Goal: Task Accomplishment & Management: Manage account settings

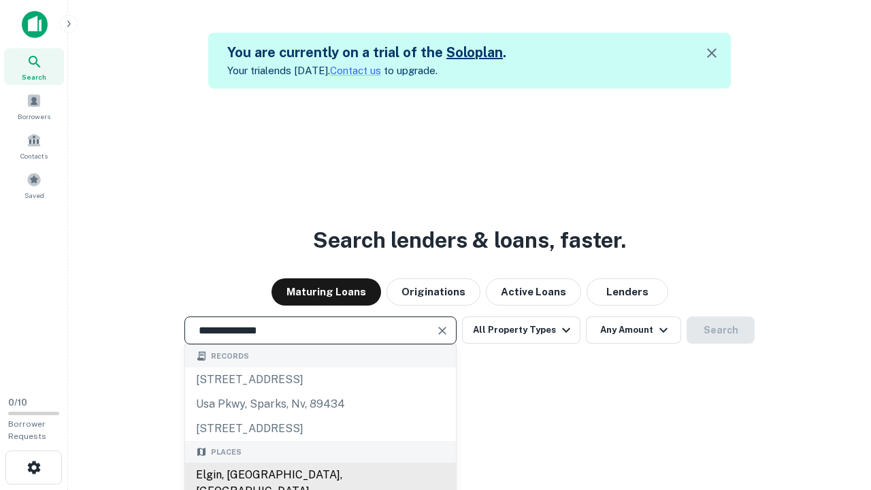
click at [320, 475] on div "Elgin, [GEOGRAPHIC_DATA], [GEOGRAPHIC_DATA]" at bounding box center [320, 483] width 271 height 41
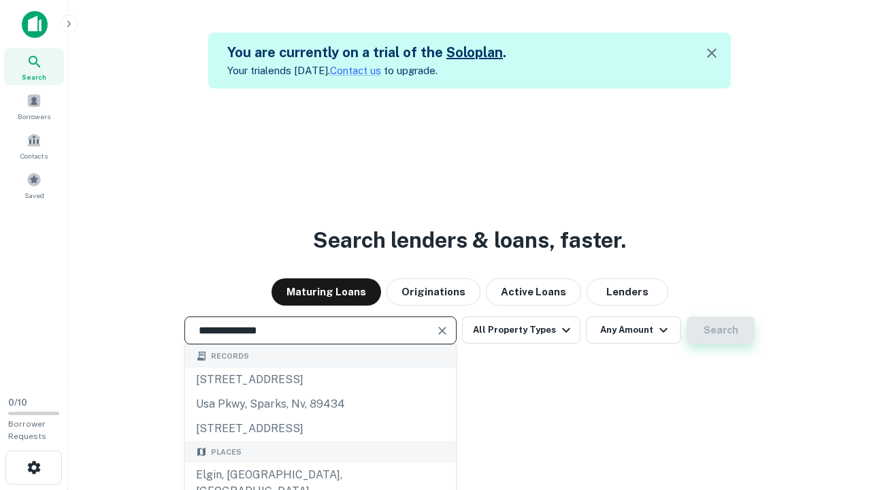
type input "**********"
click at [721, 330] on button "Search" at bounding box center [721, 329] width 68 height 27
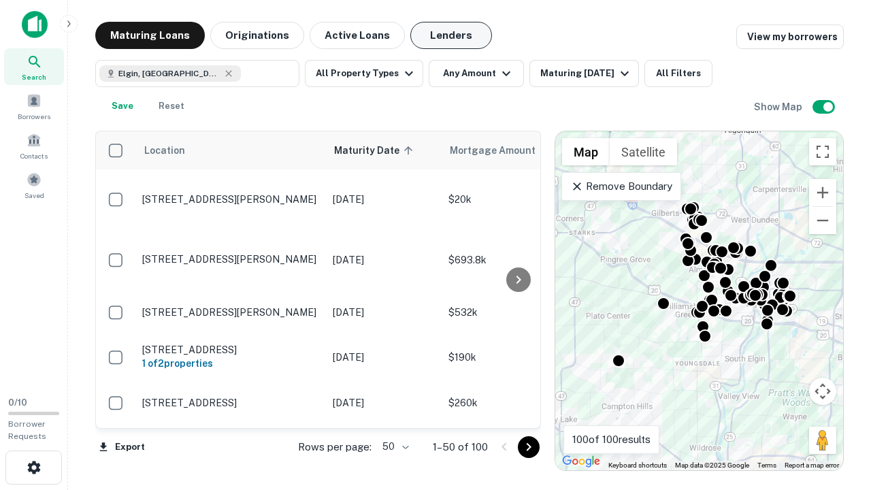
click at [451, 35] on button "Lenders" at bounding box center [451, 35] width 82 height 27
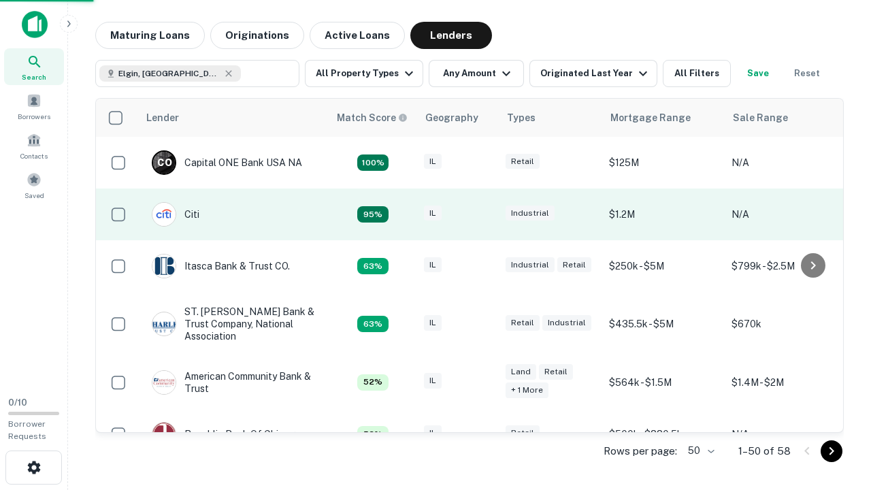
click at [483, 214] on div "IL" at bounding box center [458, 215] width 68 height 18
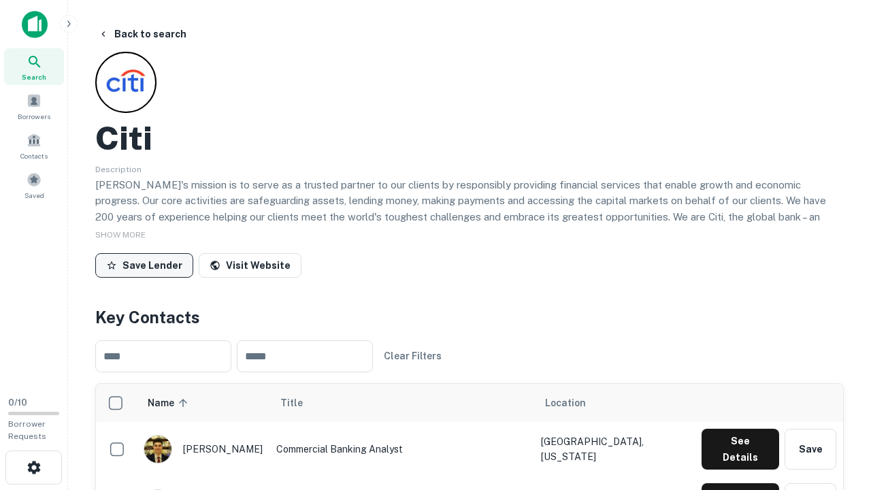
click at [144, 265] on button "Save Lender" at bounding box center [144, 265] width 98 height 24
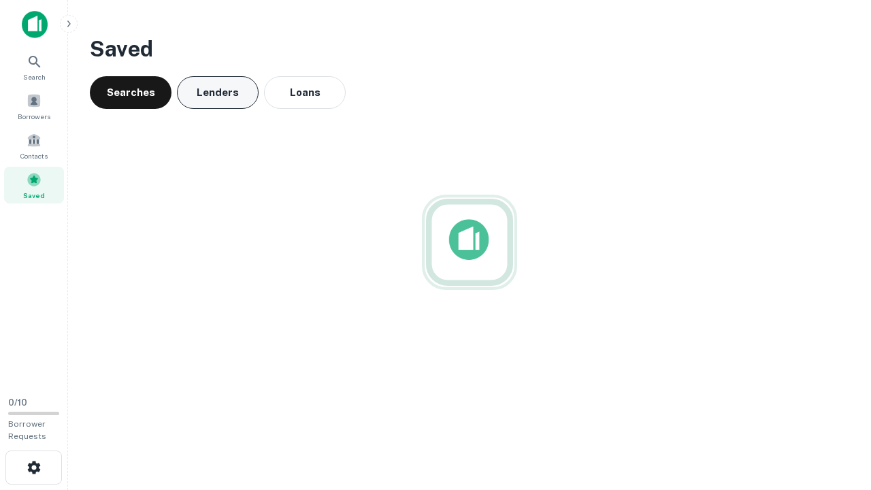
click at [218, 93] on button "Lenders" at bounding box center [218, 92] width 82 height 33
